Goal: Information Seeking & Learning: Learn about a topic

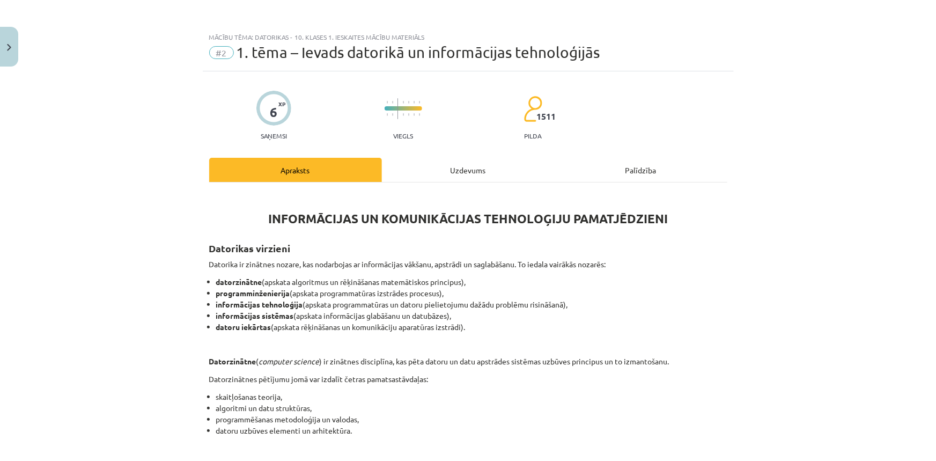
scroll to position [490, 0]
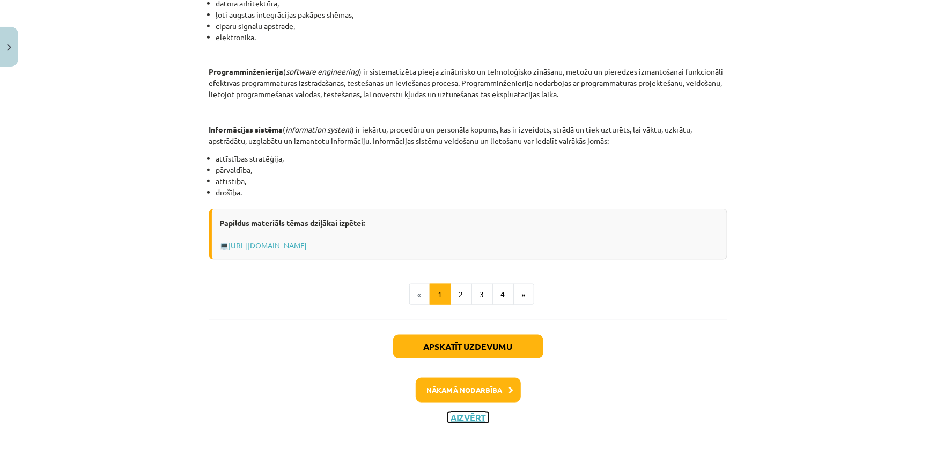
click at [463, 417] on button "Aizvērt" at bounding box center [468, 417] width 41 height 11
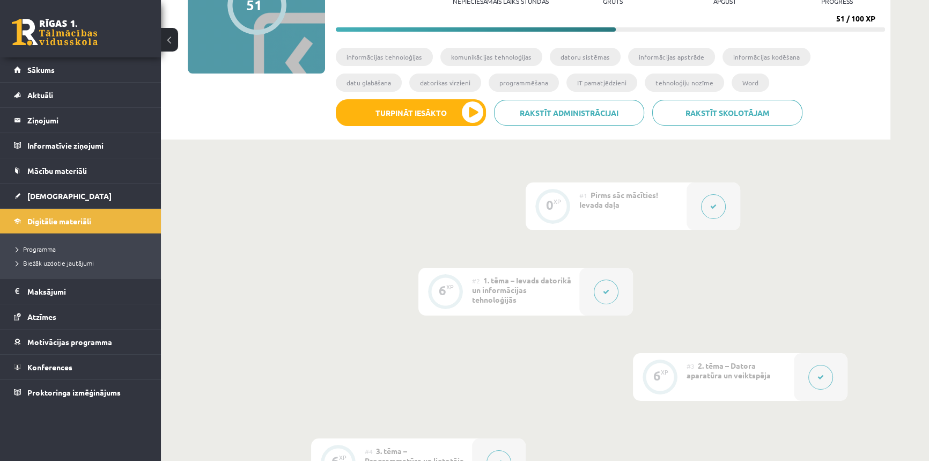
click at [616, 299] on div at bounding box center [607, 292] width 54 height 48
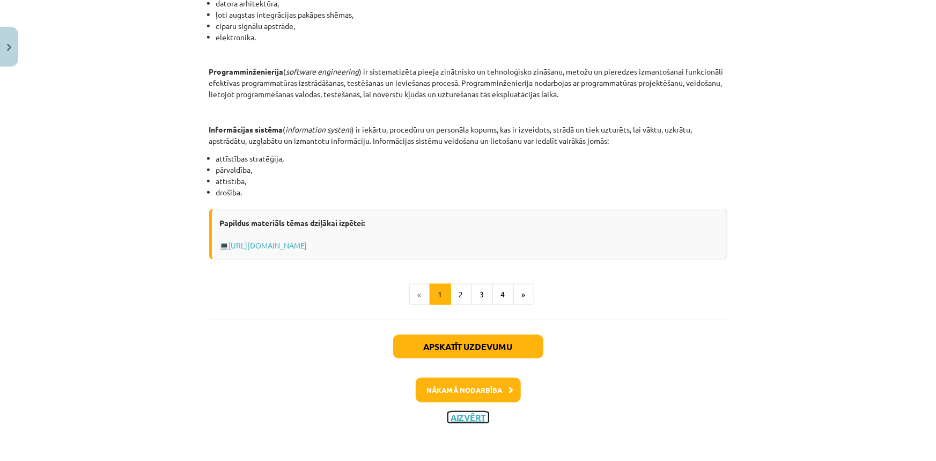
click at [466, 419] on button "Aizvērt" at bounding box center [468, 417] width 41 height 11
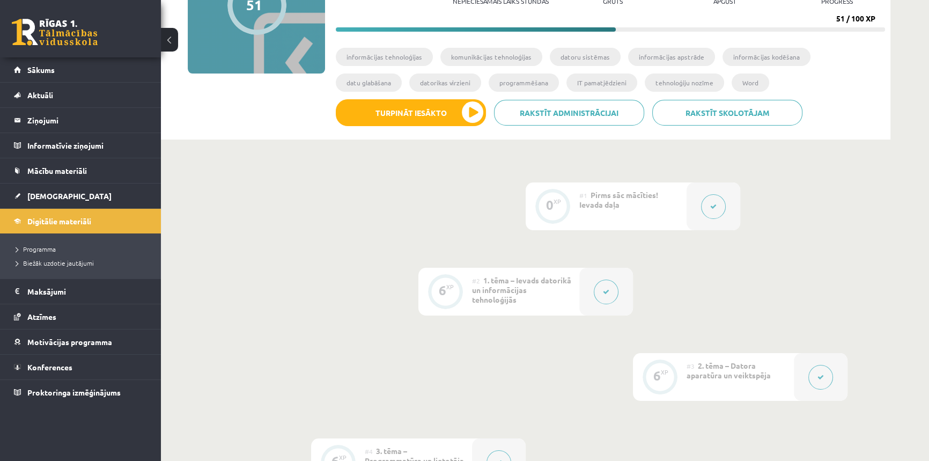
click at [617, 292] on button at bounding box center [606, 292] width 25 height 25
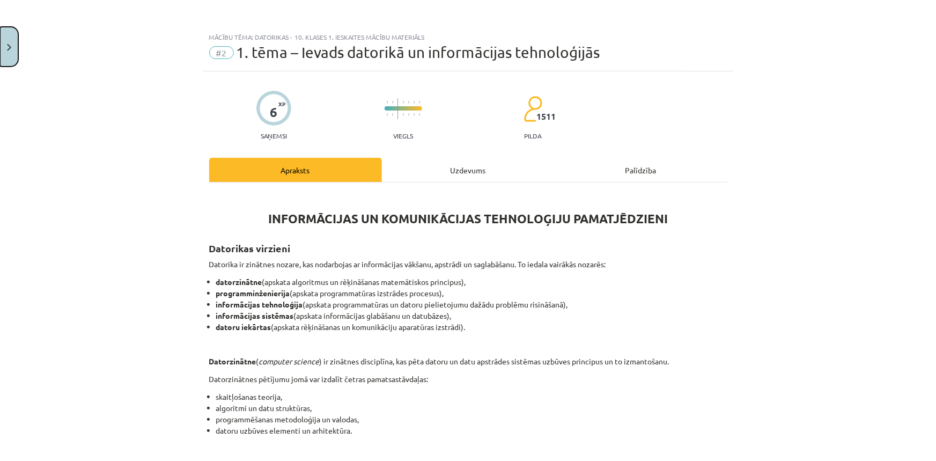
click at [2, 52] on button "Close" at bounding box center [9, 47] width 18 height 40
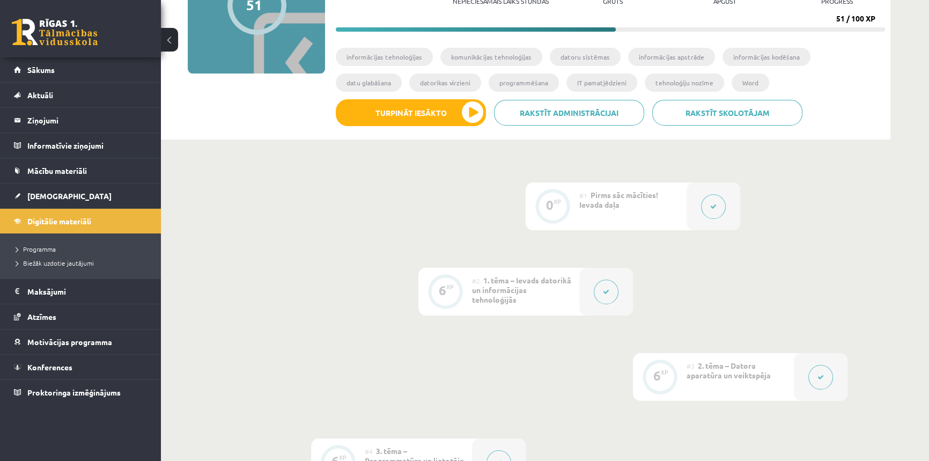
click at [609, 289] on icon at bounding box center [606, 292] width 6 height 6
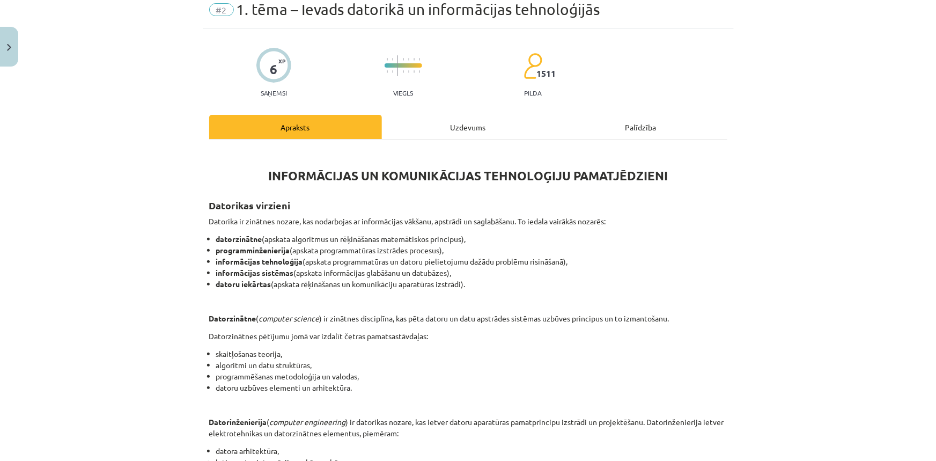
scroll to position [0, 0]
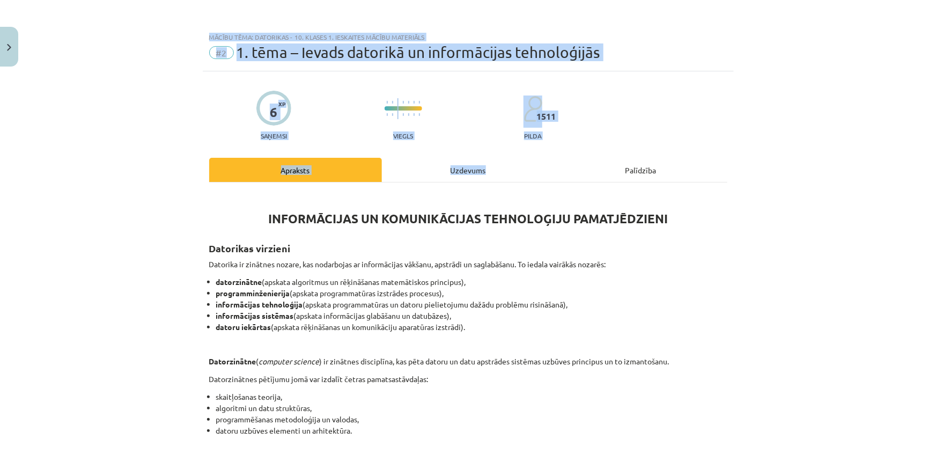
drag, startPoint x: 208, startPoint y: 34, endPoint x: 498, endPoint y: 142, distance: 309.7
click at [513, 160] on div "Mācību tēma: Datorikas - 10. klases 1. ieskaites mācību materiāls #2 1. tēma – …" at bounding box center [468, 230] width 936 height 461
click at [262, 113] on div at bounding box center [274, 108] width 35 height 35
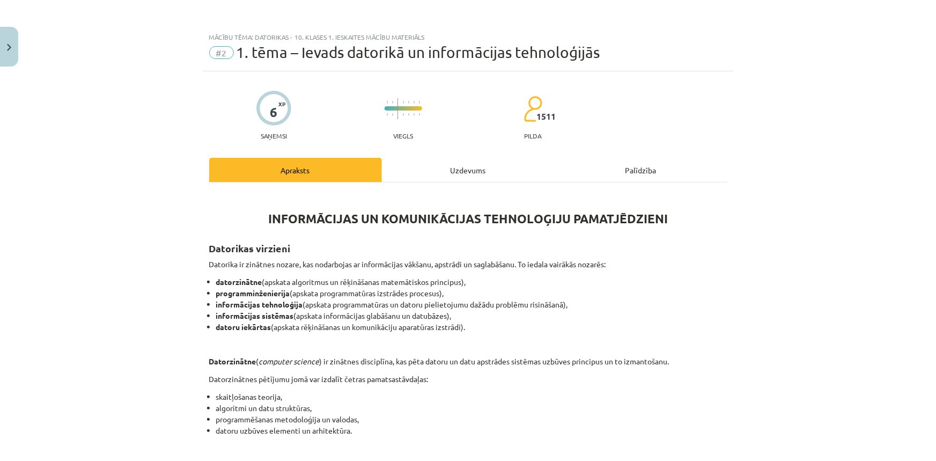
click at [266, 113] on div at bounding box center [274, 108] width 35 height 35
click at [270, 107] on div "6" at bounding box center [274, 112] width 8 height 15
click at [275, 137] on p "Saņemsi" at bounding box center [274, 136] width 35 height 8
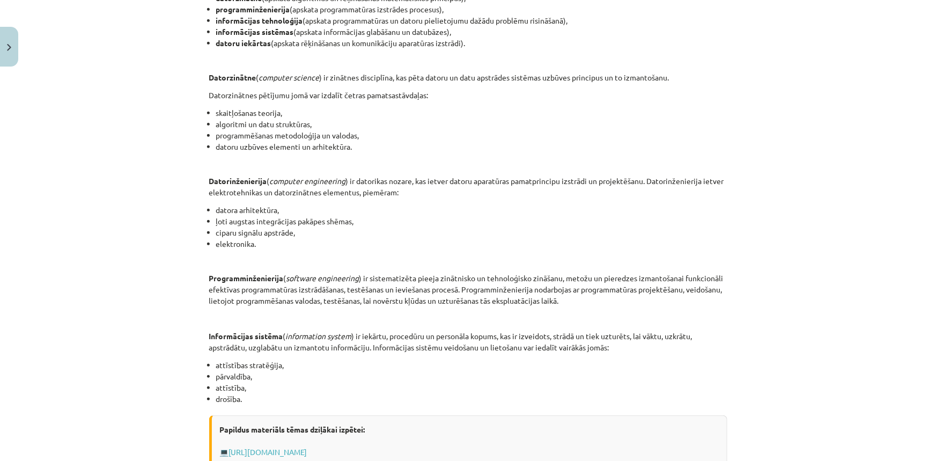
scroll to position [390, 0]
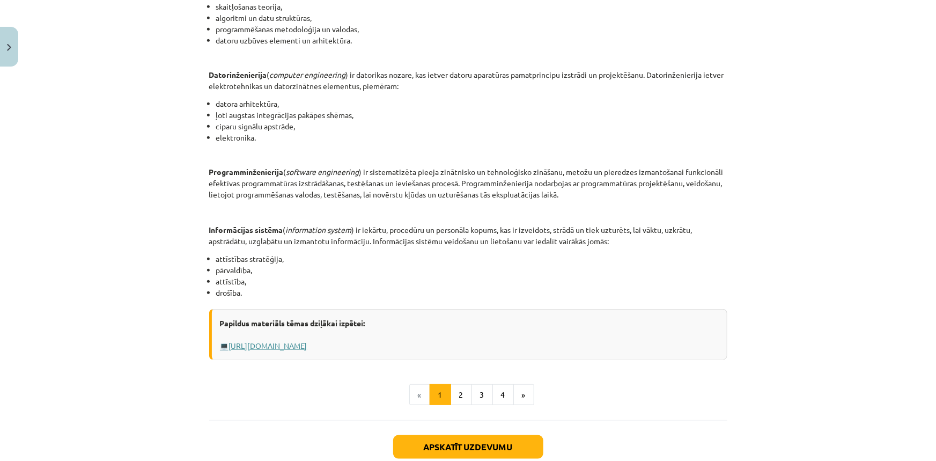
click at [250, 344] on link "[URL][DOMAIN_NAME]" at bounding box center [268, 346] width 78 height 10
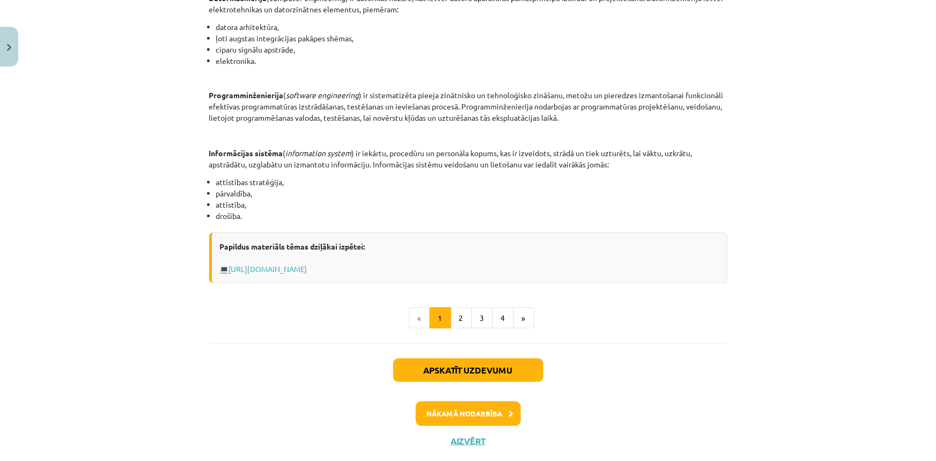
scroll to position [490, 0]
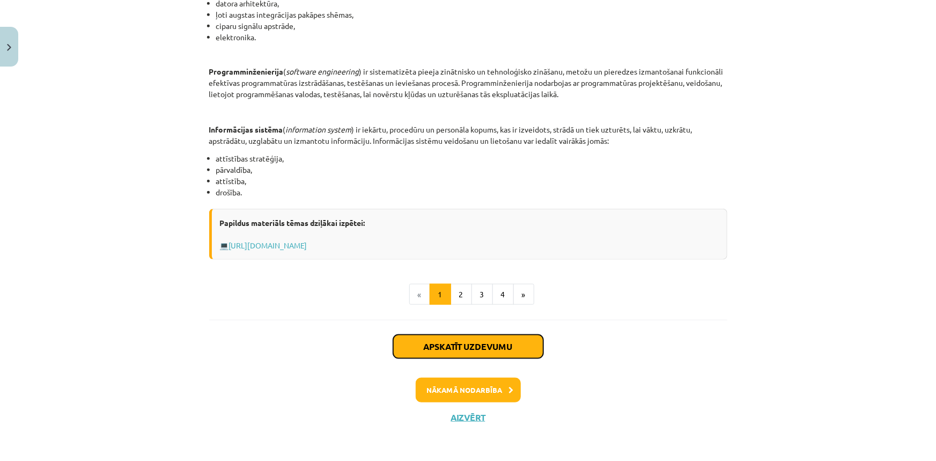
click at [464, 340] on button "Apskatīt uzdevumu" at bounding box center [468, 347] width 150 height 24
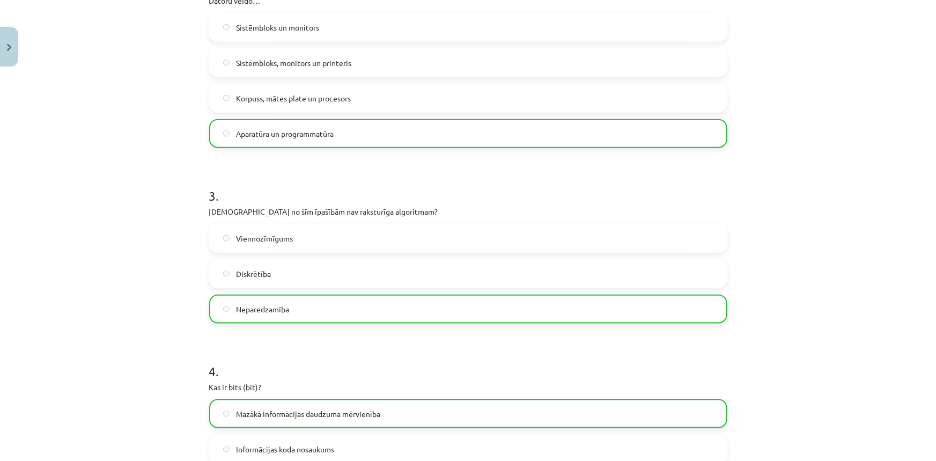
scroll to position [563, 0]
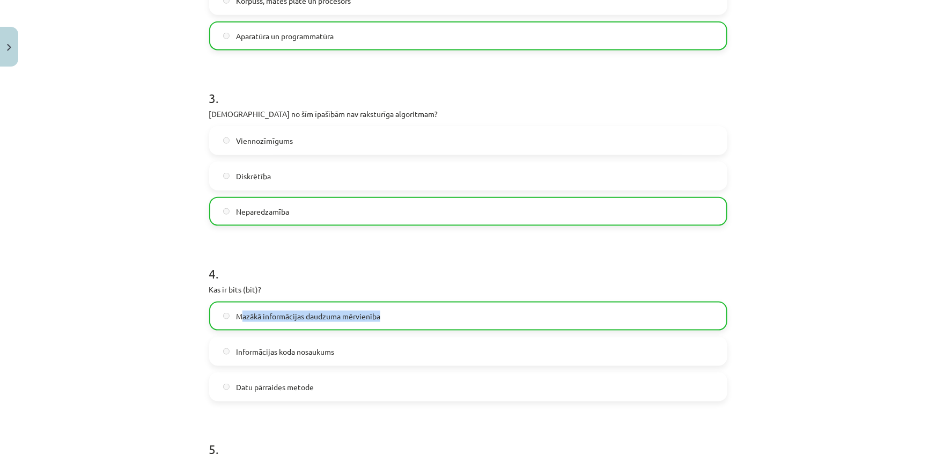
drag, startPoint x: 238, startPoint y: 306, endPoint x: 477, endPoint y: 320, distance: 239.2
click at [477, 320] on label "Mazākā informācijas daudzuma mērvienība" at bounding box center [468, 316] width 516 height 27
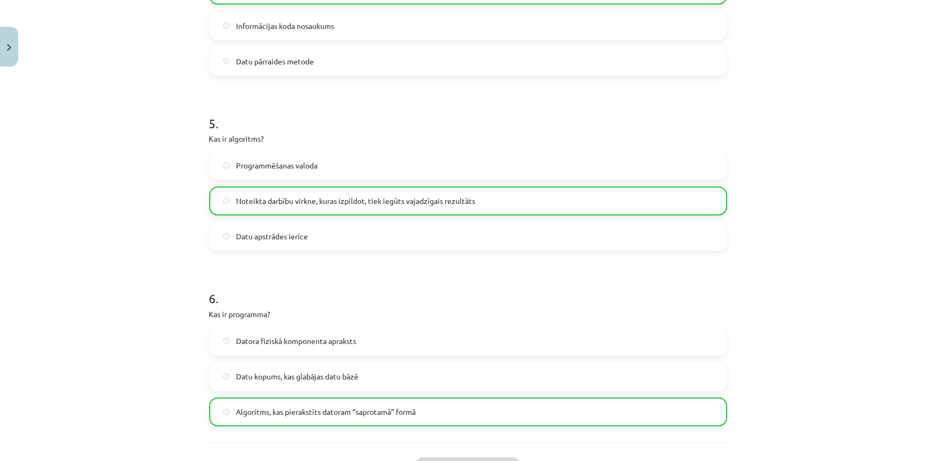
scroll to position [1013, 0]
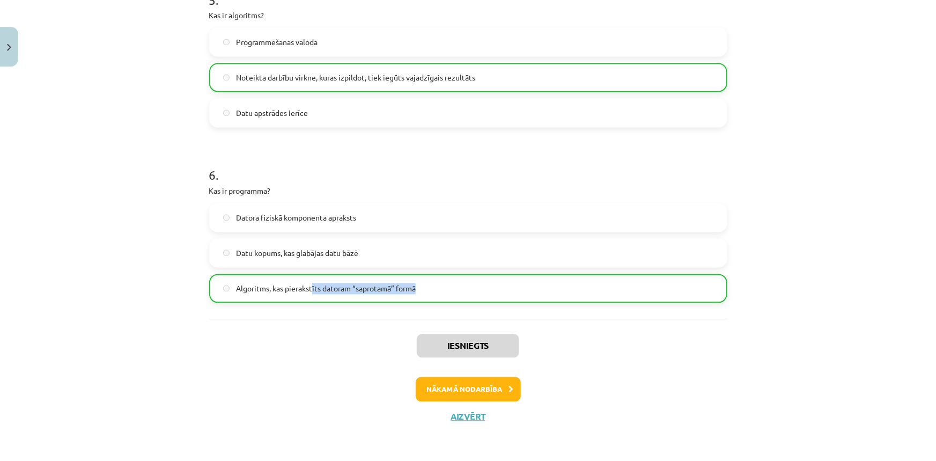
drag, startPoint x: 311, startPoint y: 284, endPoint x: 435, endPoint y: 291, distance: 123.6
click at [435, 291] on label "Algoritms, kas pierakstīts datoram “saprotamā” formā" at bounding box center [468, 288] width 516 height 27
click at [480, 383] on button "Nākamā nodarbība" at bounding box center [468, 389] width 105 height 25
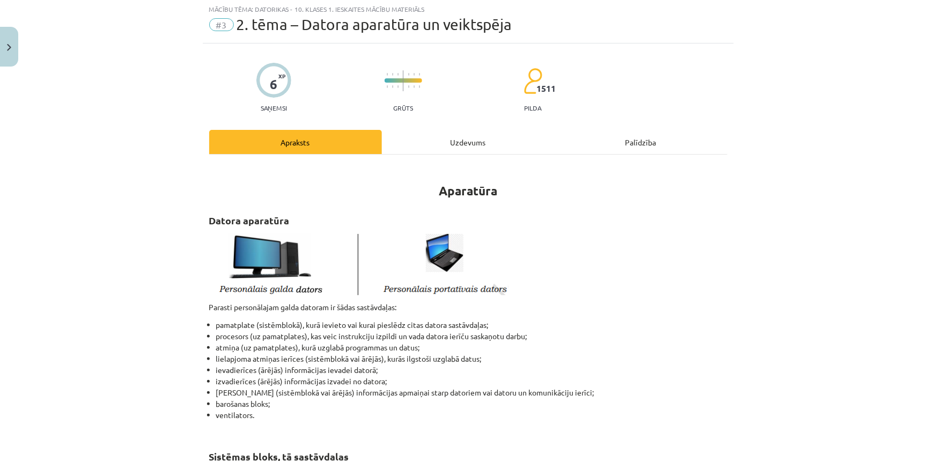
scroll to position [27, 0]
click at [397, 354] on li "lielapjoma atmiņas ierīces (sistēmblokā vai ārējās), kurās ilgstoši uzglabā dat…" at bounding box center [471, 359] width 511 height 11
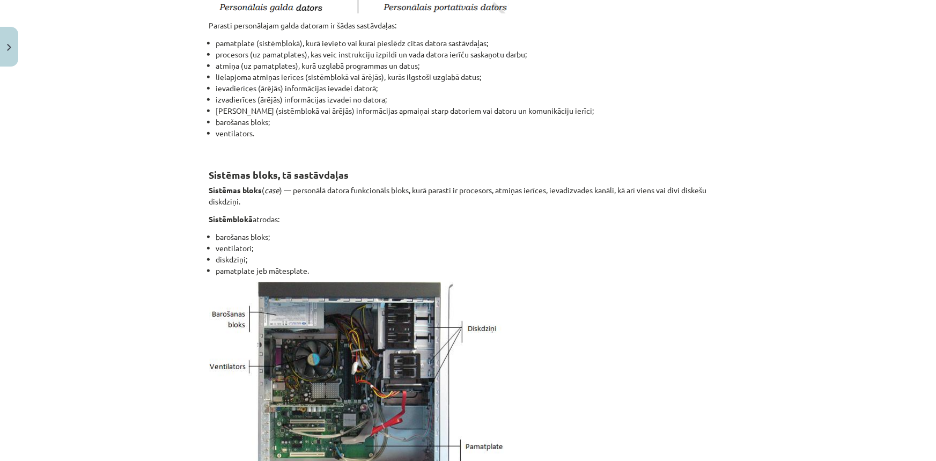
scroll to position [0, 0]
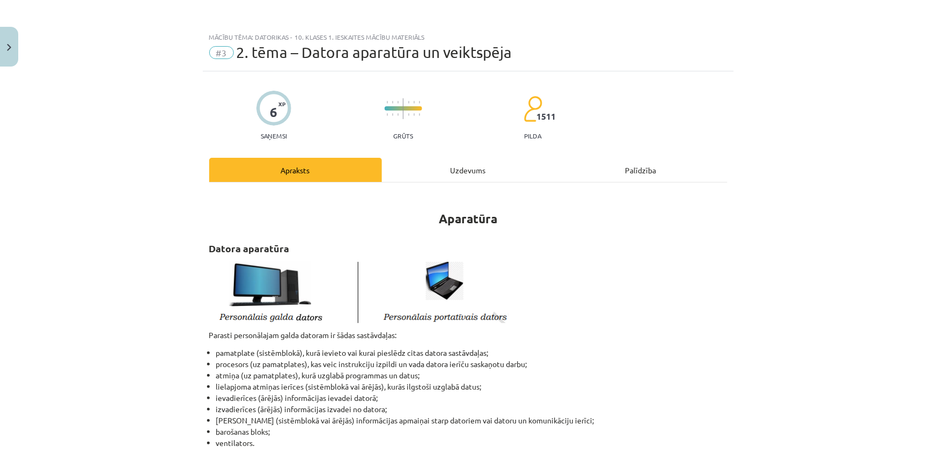
click at [303, 193] on h1 "Aparatūra" at bounding box center [468, 209] width 518 height 34
click at [259, 276] on img at bounding box center [358, 291] width 299 height 64
click at [468, 168] on div "Uzdevums" at bounding box center [468, 170] width 173 height 24
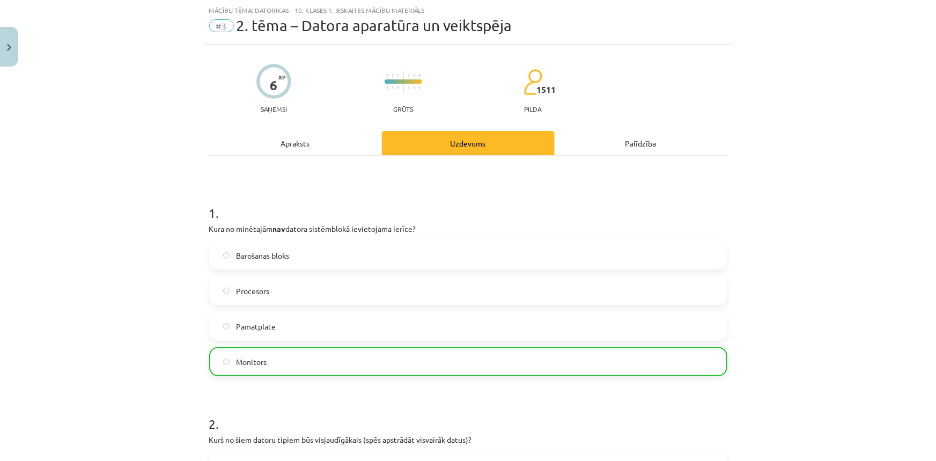
click at [296, 140] on div "Apraksts" at bounding box center [295, 143] width 173 height 24
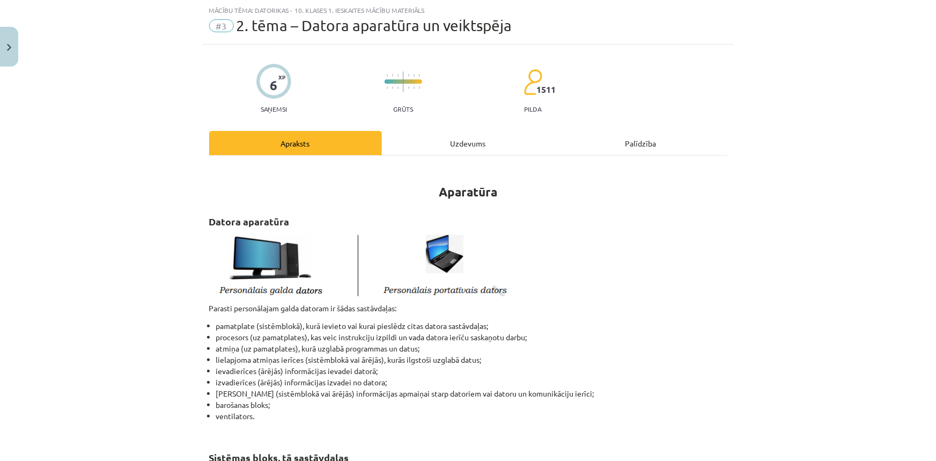
click at [392, 259] on img at bounding box center [358, 264] width 299 height 64
click at [317, 263] on img at bounding box center [358, 264] width 299 height 64
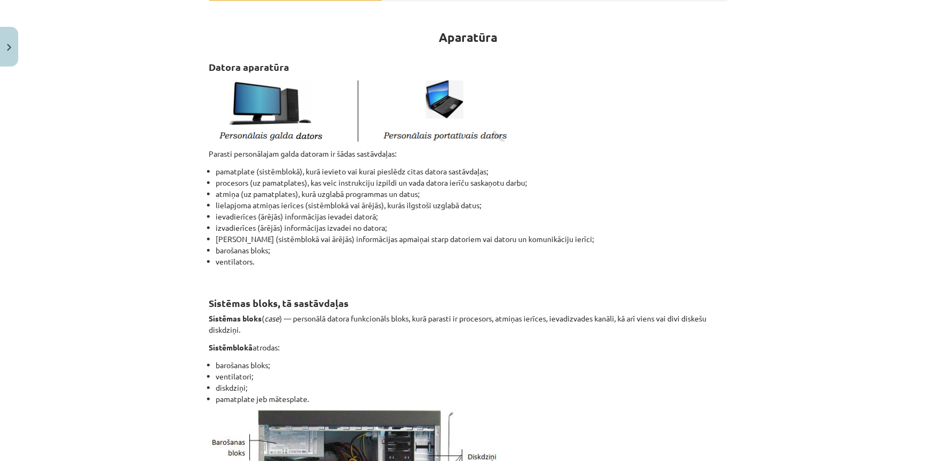
scroll to position [368, 0]
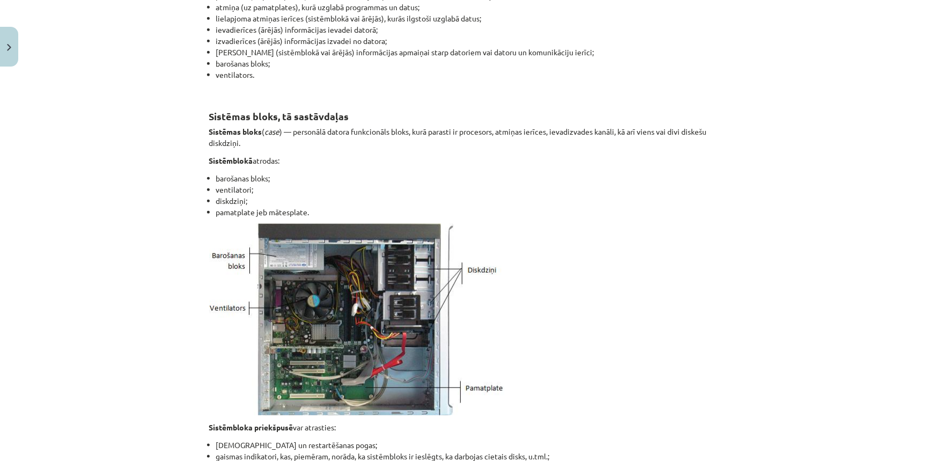
click at [233, 245] on img at bounding box center [356, 319] width 295 height 192
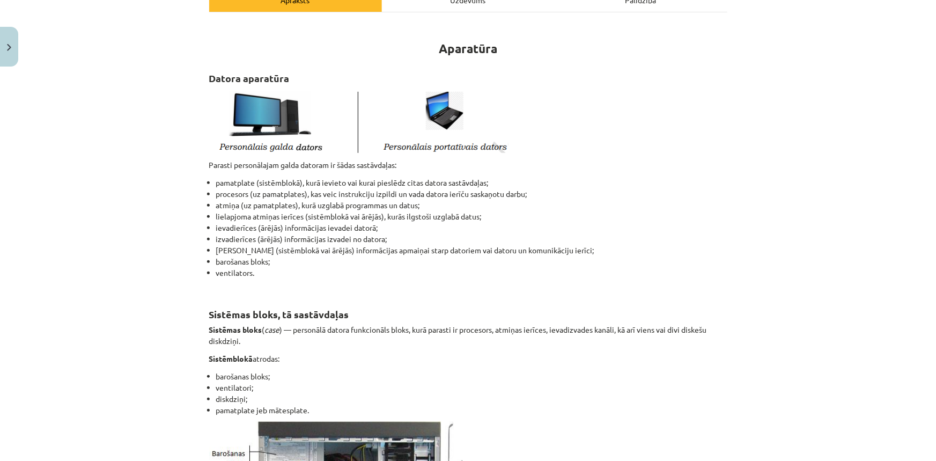
scroll to position [124, 0]
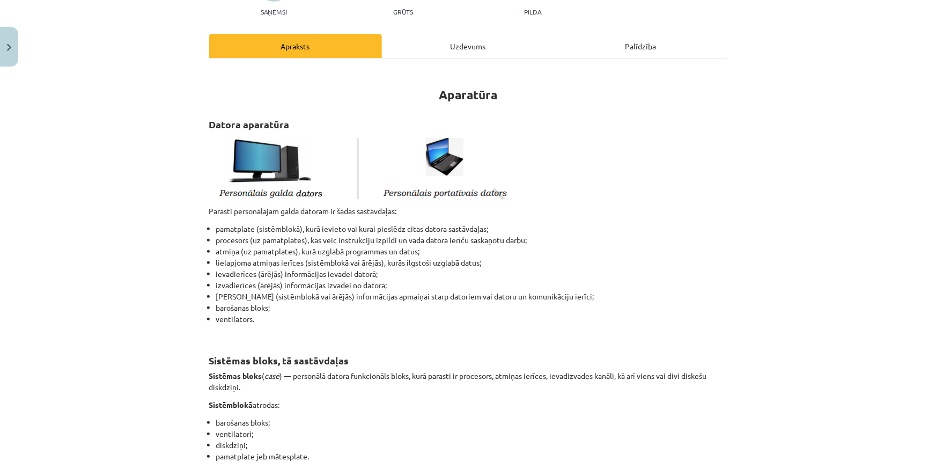
click at [368, 161] on img at bounding box center [358, 167] width 299 height 64
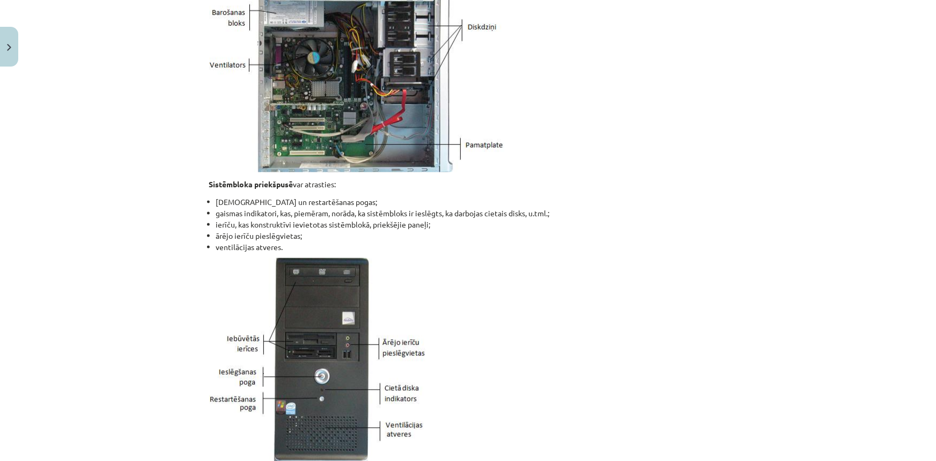
scroll to position [661, 0]
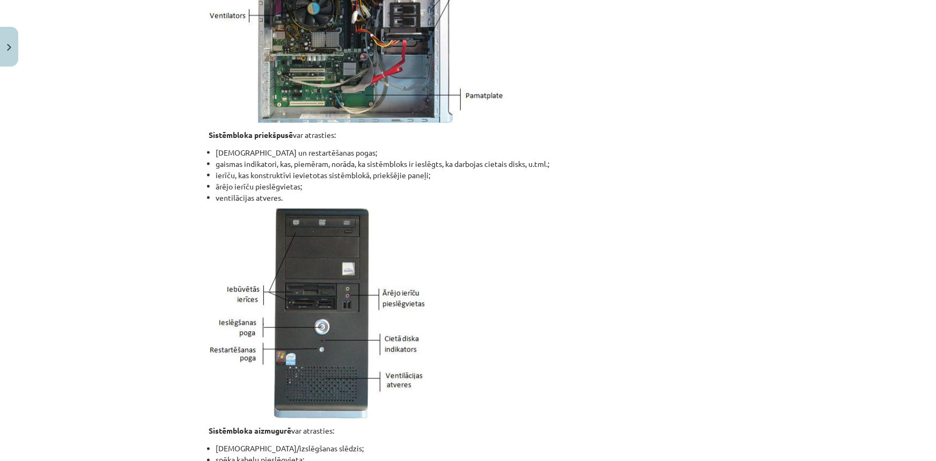
click at [442, 245] on p at bounding box center [468, 314] width 518 height 210
click at [277, 288] on img at bounding box center [317, 314] width 216 height 210
click at [625, 135] on p "Sistēmbloka priekšpusē var atrasties:" at bounding box center [468, 134] width 518 height 11
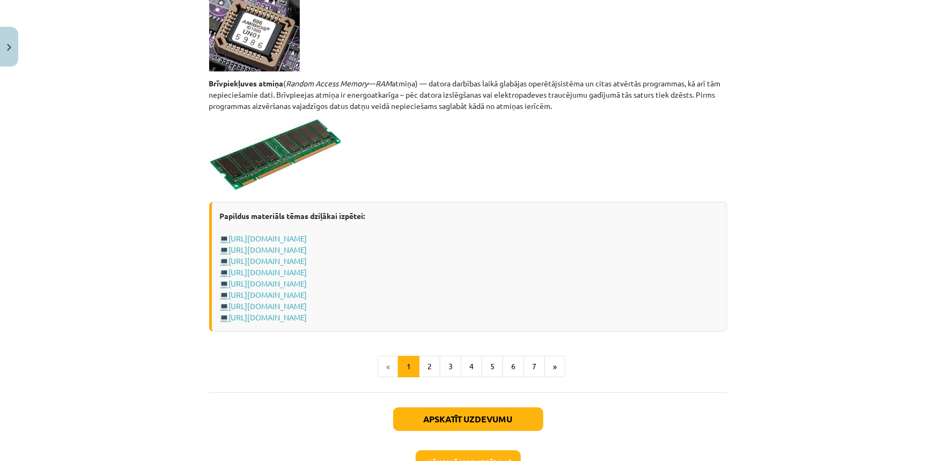
scroll to position [1871, 0]
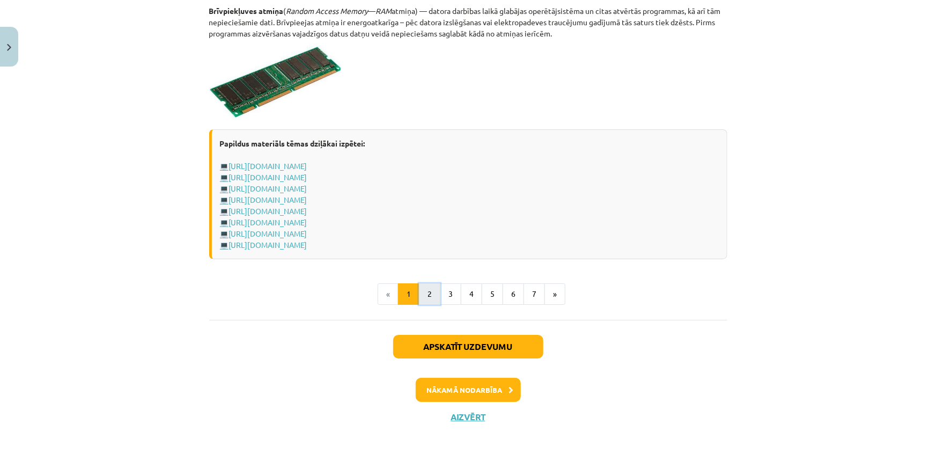
click at [424, 295] on button "2" at bounding box center [429, 293] width 21 height 21
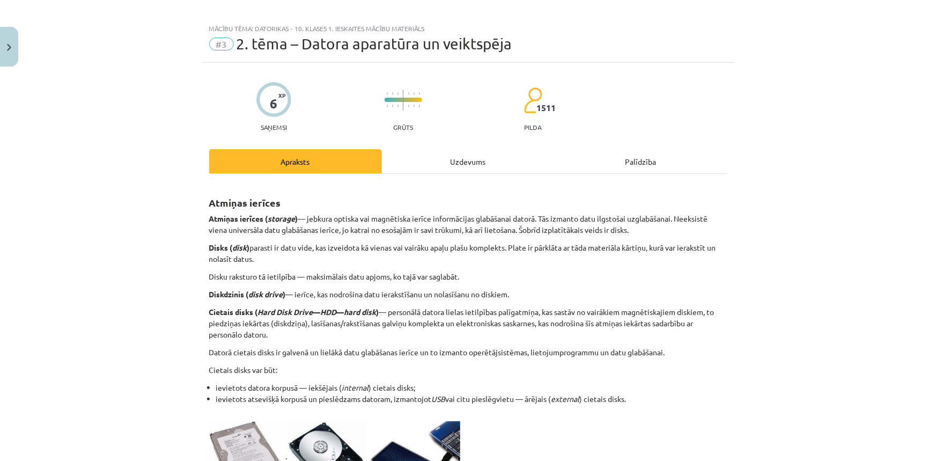
scroll to position [0, 0]
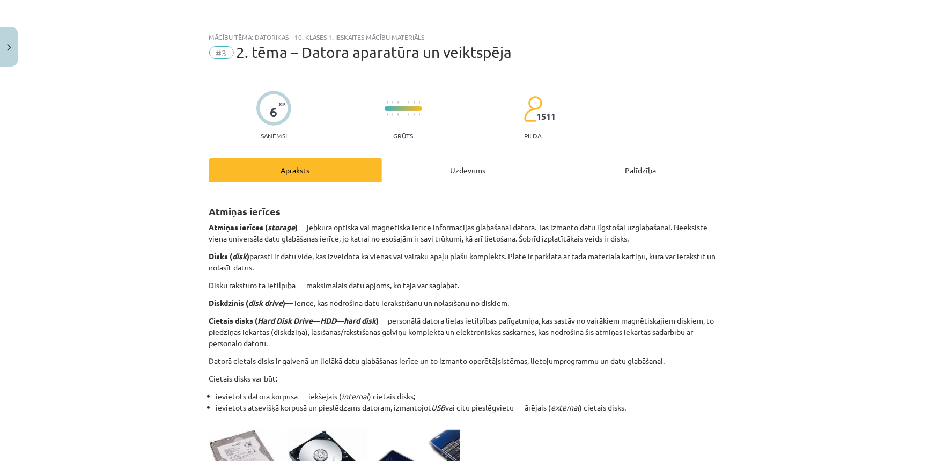
click at [266, 56] on span "2. tēma – Datora aparatūra un veiktspēja" at bounding box center [375, 52] width 276 height 18
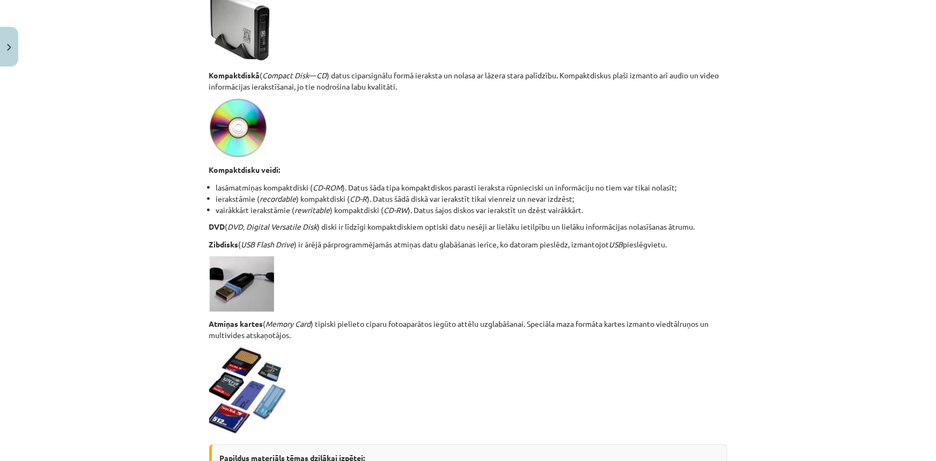
scroll to position [906, 0]
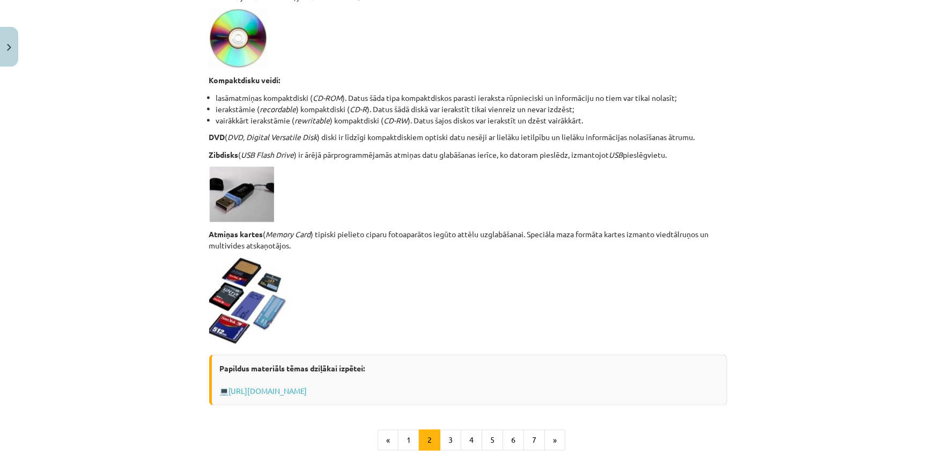
click at [247, 78] on strong "Kompaktdisku veidi:" at bounding box center [244, 80] width 71 height 10
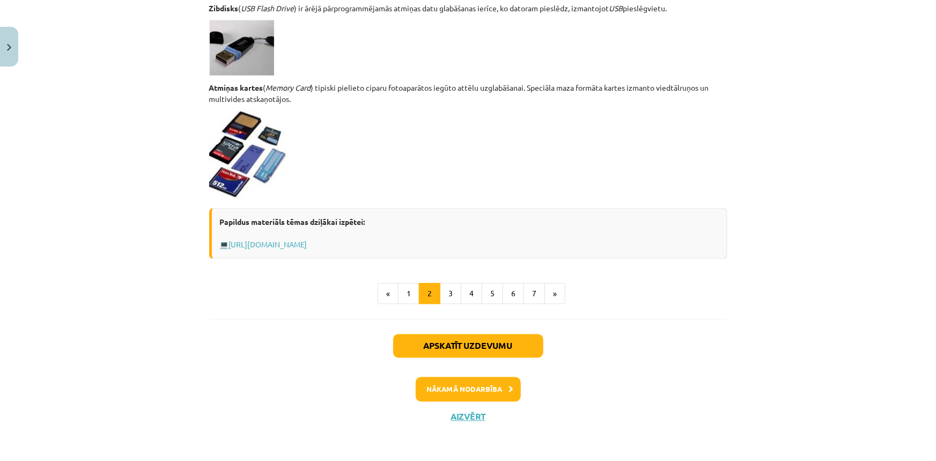
click at [236, 173] on img at bounding box center [248, 154] width 79 height 86
click at [257, 150] on img at bounding box center [248, 154] width 79 height 86
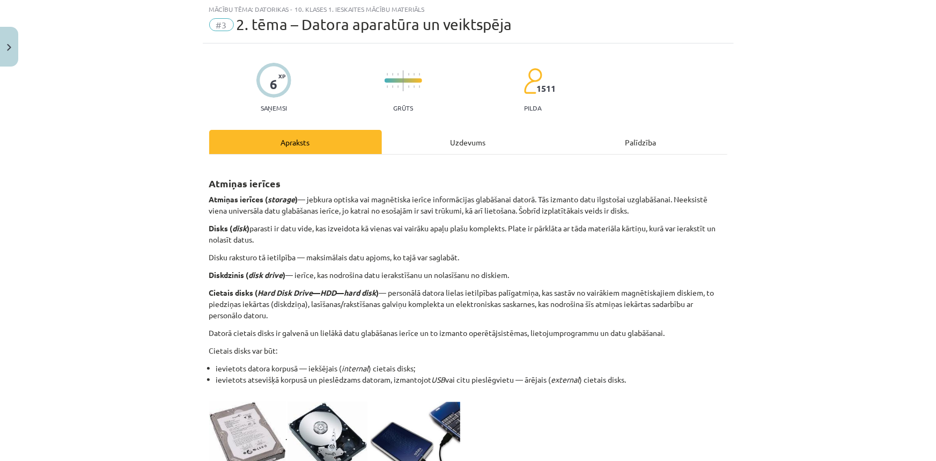
scroll to position [0, 0]
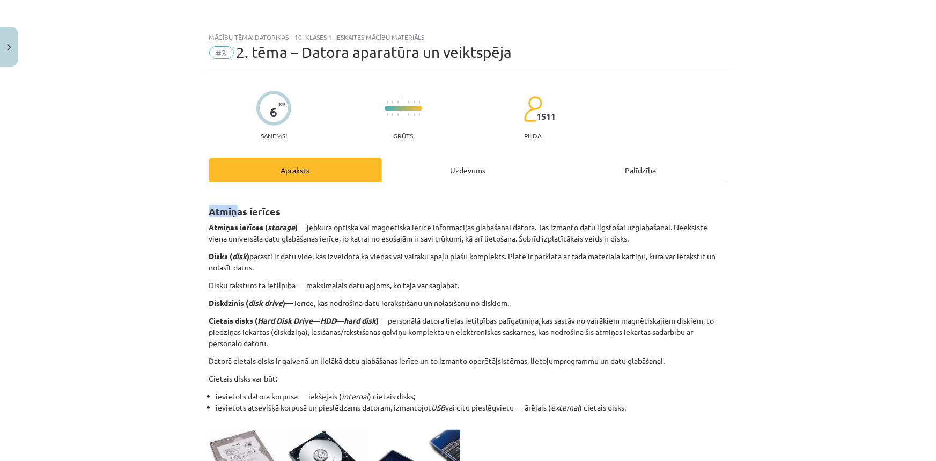
drag, startPoint x: 234, startPoint y: 204, endPoint x: 203, endPoint y: 211, distance: 31.4
click at [358, 364] on p "Datorā cietais disks ir galvenā un lielākā datu glabāšanas ierīce un to izmanto…" at bounding box center [468, 360] width 518 height 11
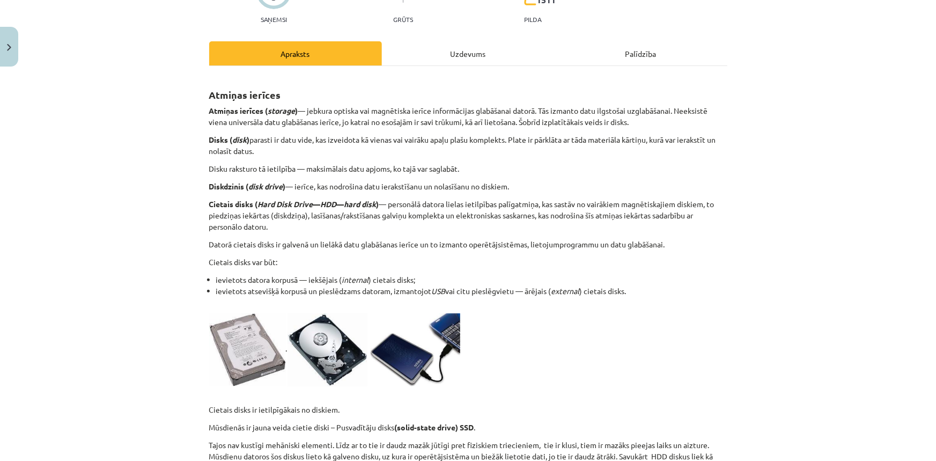
scroll to position [195, 0]
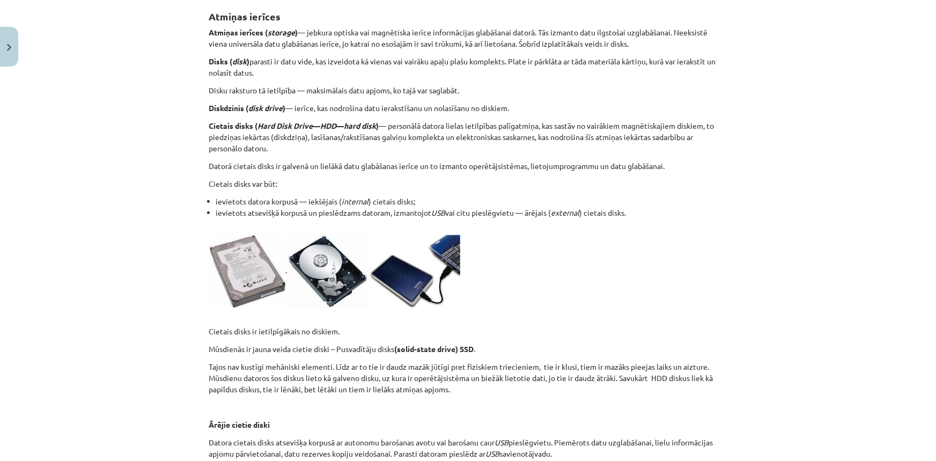
click at [322, 343] on p "Mūsdienās ir jauna veida cietie diski – Pusvadītāju disks (solid-state drive) S…" at bounding box center [468, 348] width 518 height 11
click at [340, 292] on img at bounding box center [328, 271] width 80 height 73
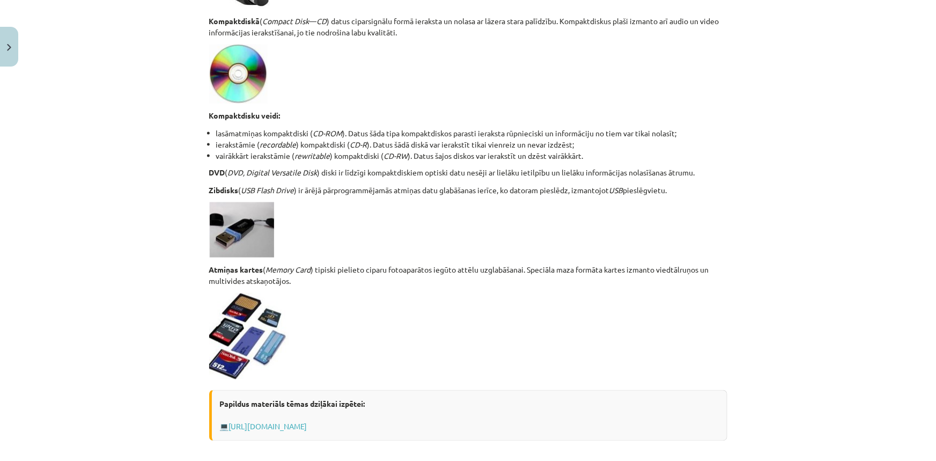
scroll to position [613, 0]
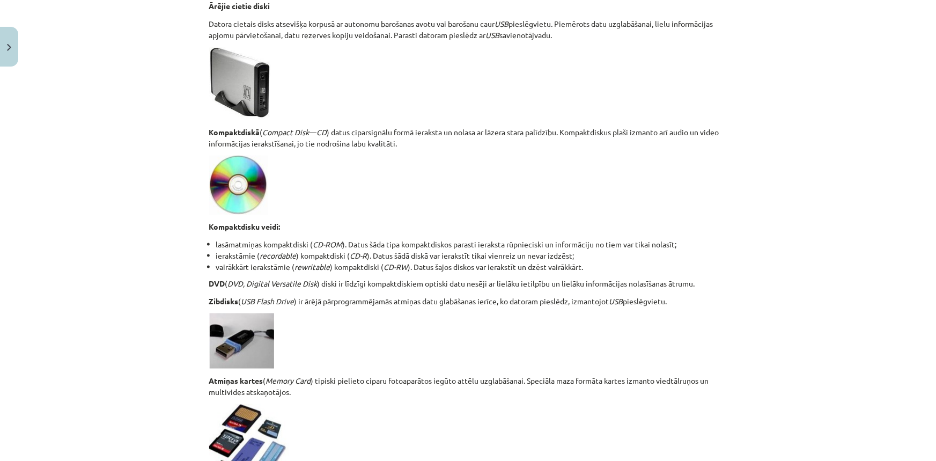
click at [246, 338] on img at bounding box center [241, 340] width 65 height 55
click at [248, 237] on div "Atmiņas ierīces Atmiņas ierīces ( storage ) — jebkura optiska vai magnētiska ie…" at bounding box center [468, 65] width 518 height 973
click at [241, 210] on img at bounding box center [238, 185] width 58 height 59
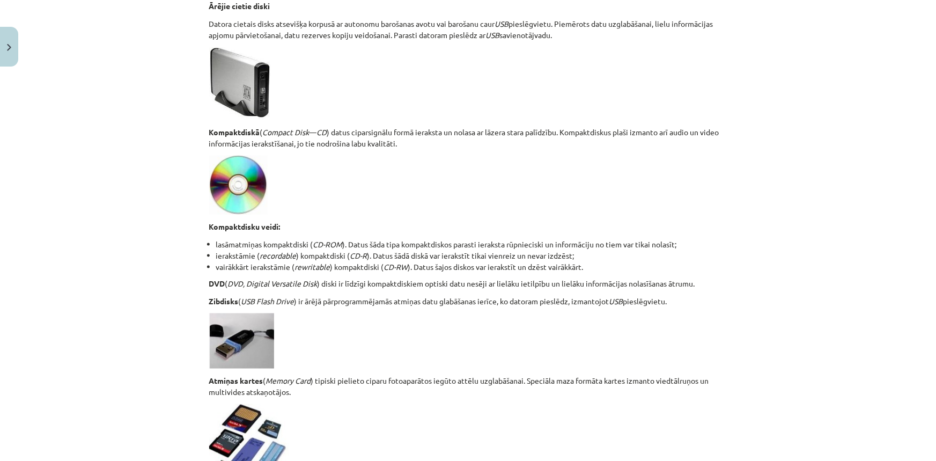
click at [241, 209] on img at bounding box center [238, 185] width 58 height 59
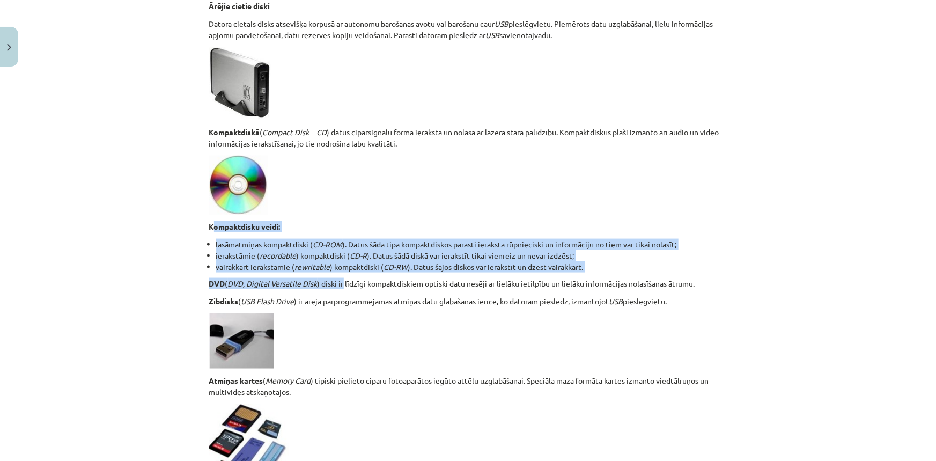
drag, startPoint x: 210, startPoint y: 225, endPoint x: 341, endPoint y: 284, distance: 143.4
click at [341, 284] on div "Atmiņas ierīces Atmiņas ierīces ( storage ) — jebkura optiska vai magnētiska ie…" at bounding box center [468, 65] width 518 height 973
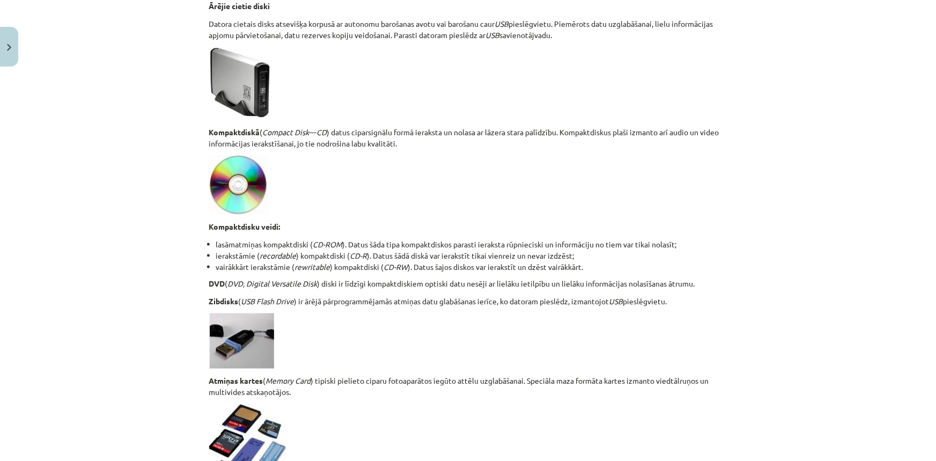
click at [350, 184] on p at bounding box center [468, 185] width 518 height 59
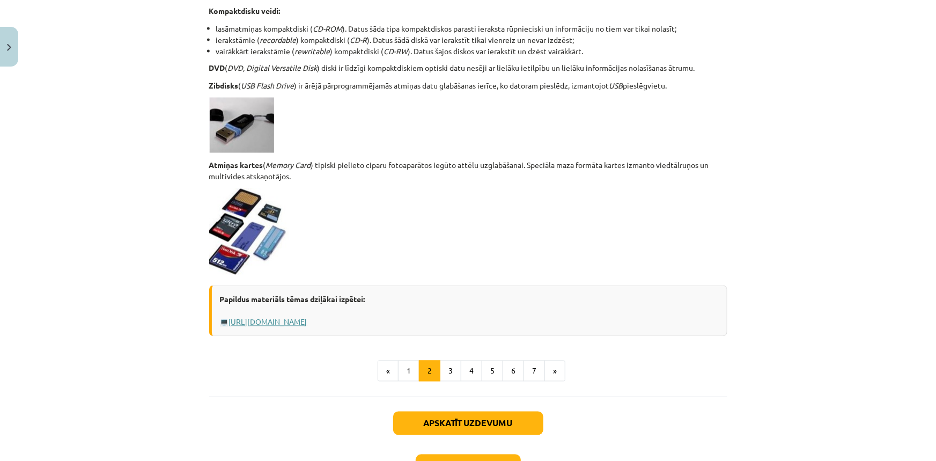
scroll to position [906, 0]
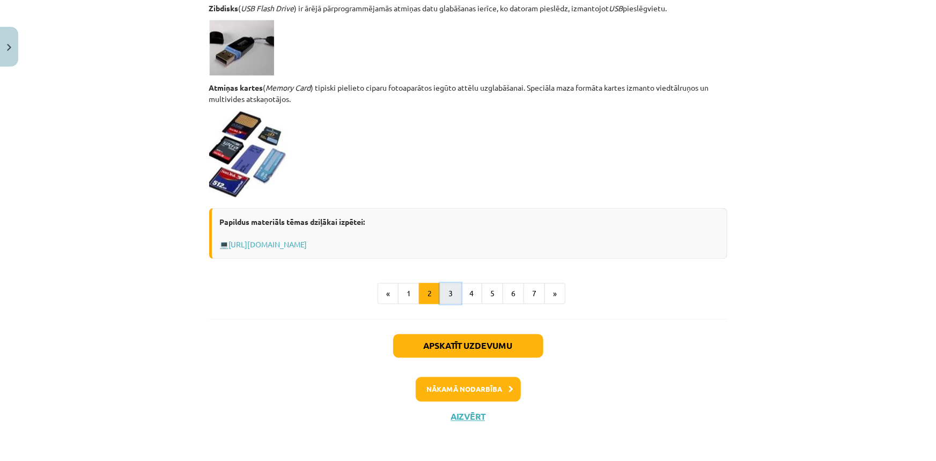
click at [444, 292] on button "3" at bounding box center [450, 293] width 21 height 21
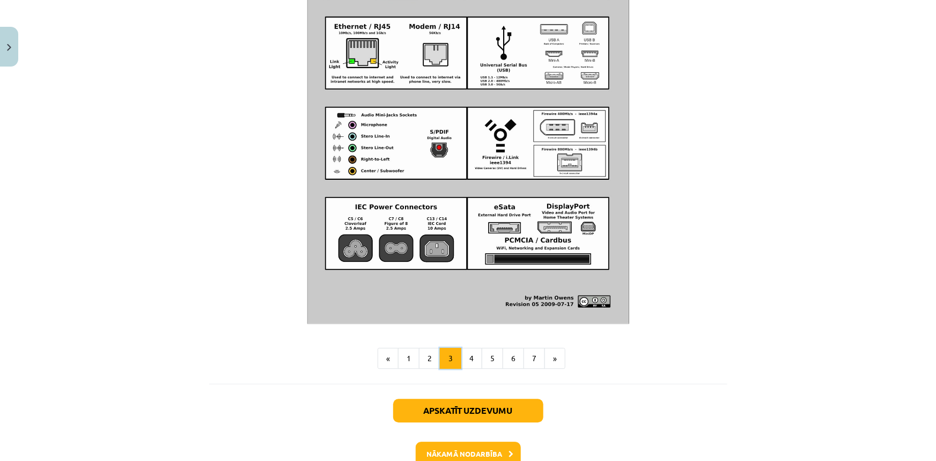
scroll to position [1224, 0]
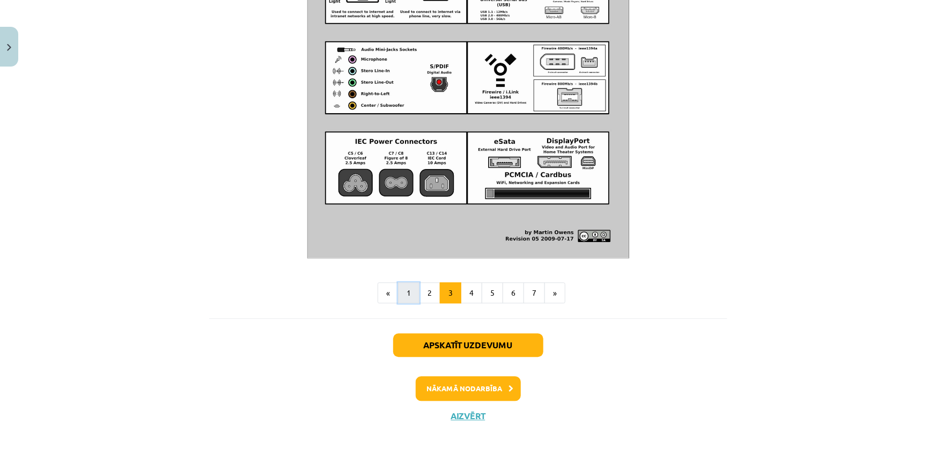
click at [409, 290] on button "1" at bounding box center [408, 292] width 21 height 21
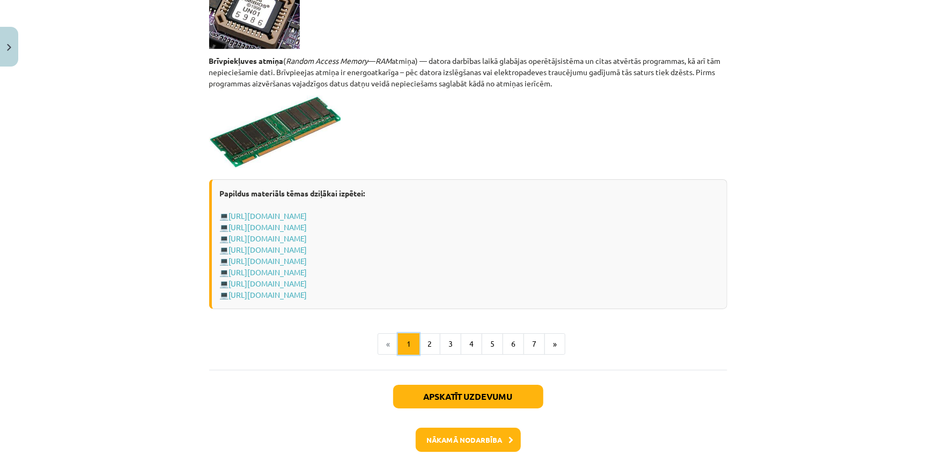
scroll to position [1871, 0]
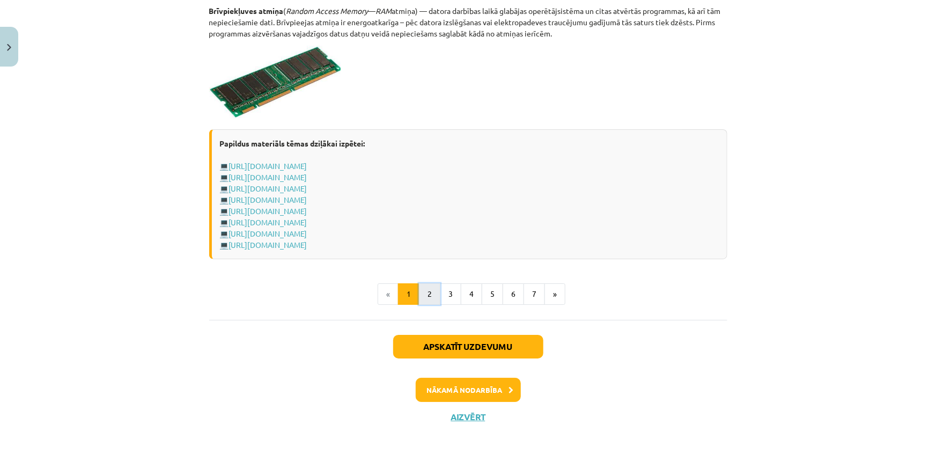
click at [419, 291] on button "2" at bounding box center [429, 293] width 21 height 21
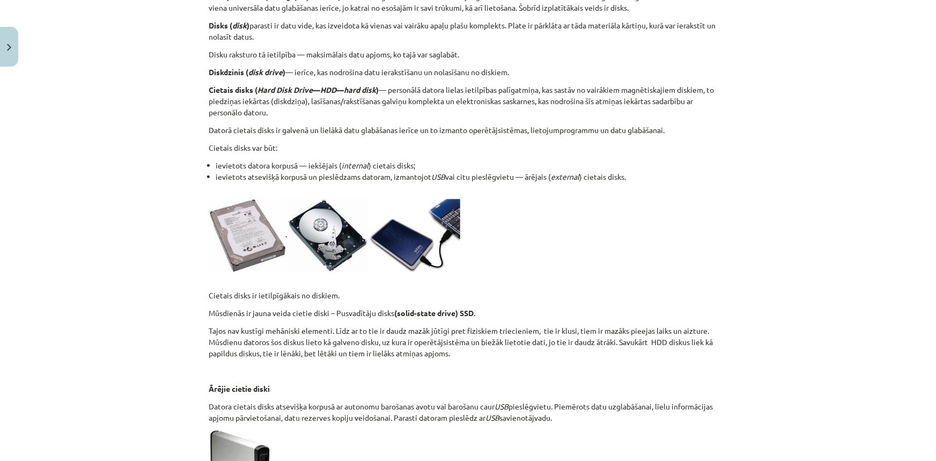
scroll to position [192, 0]
